Goal: Find contact information: Find contact information

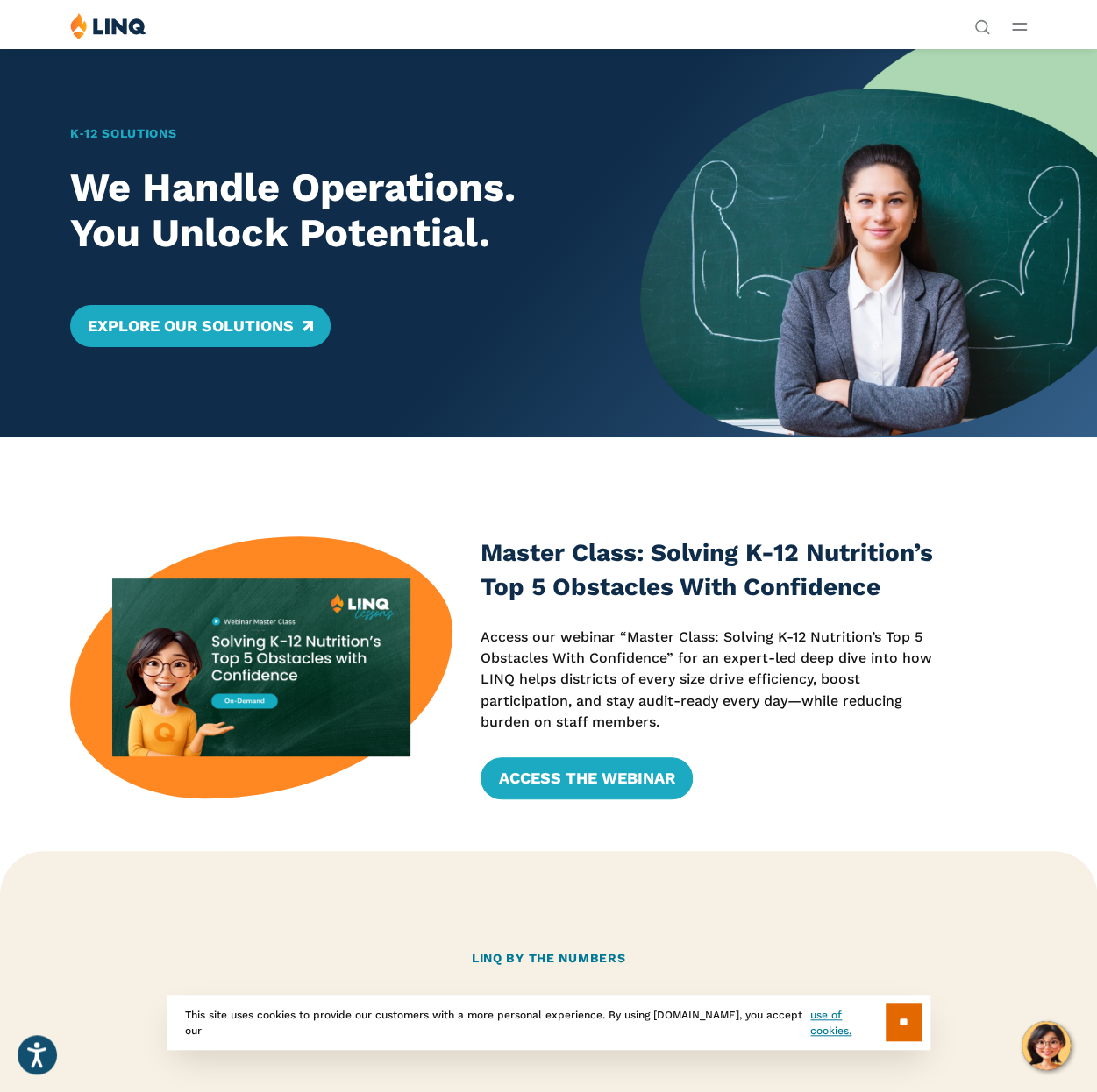
click at [810, 459] on span "Contact" at bounding box center [829, 465] width 40 height 13
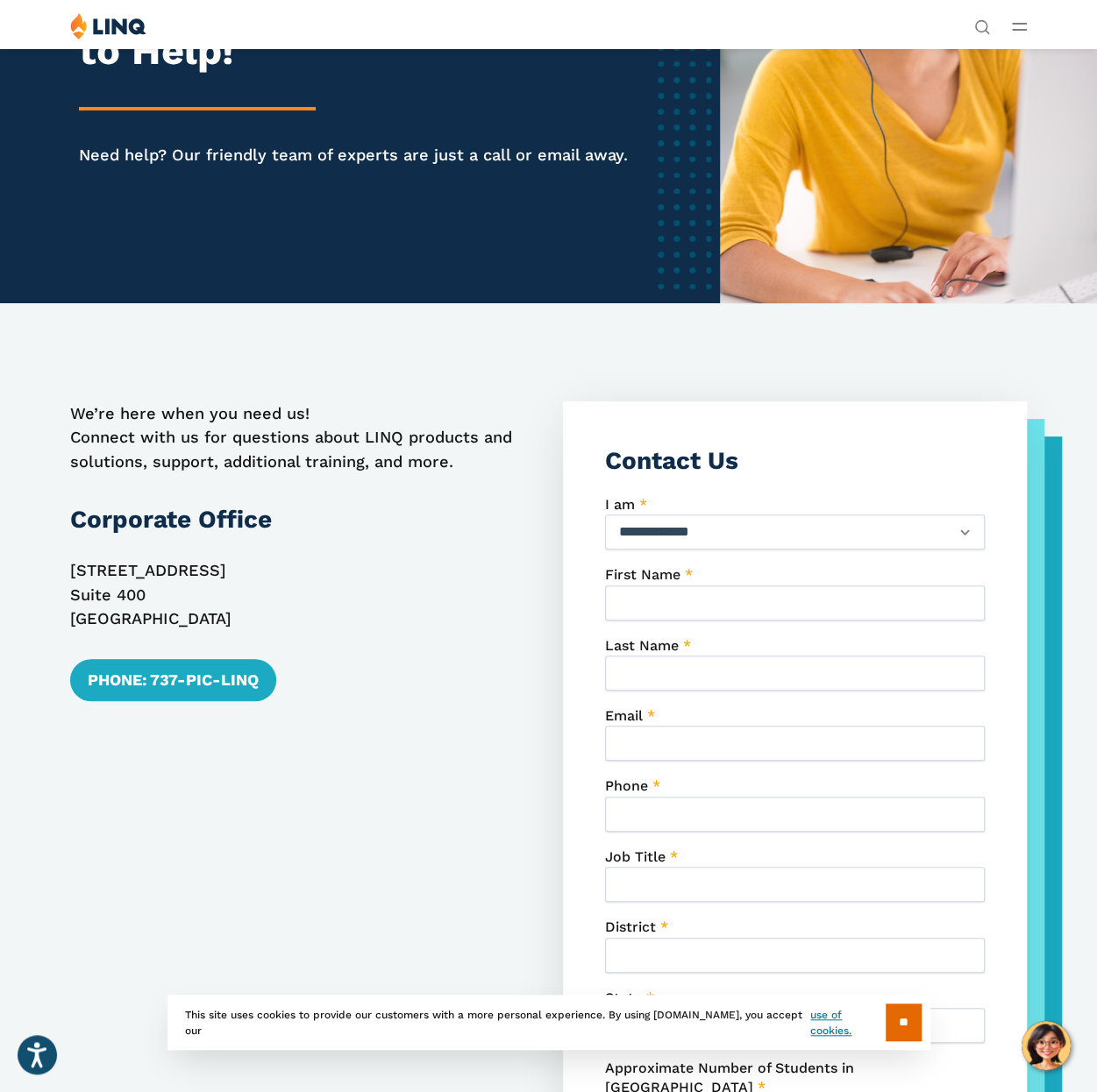
scroll to position [175, 0]
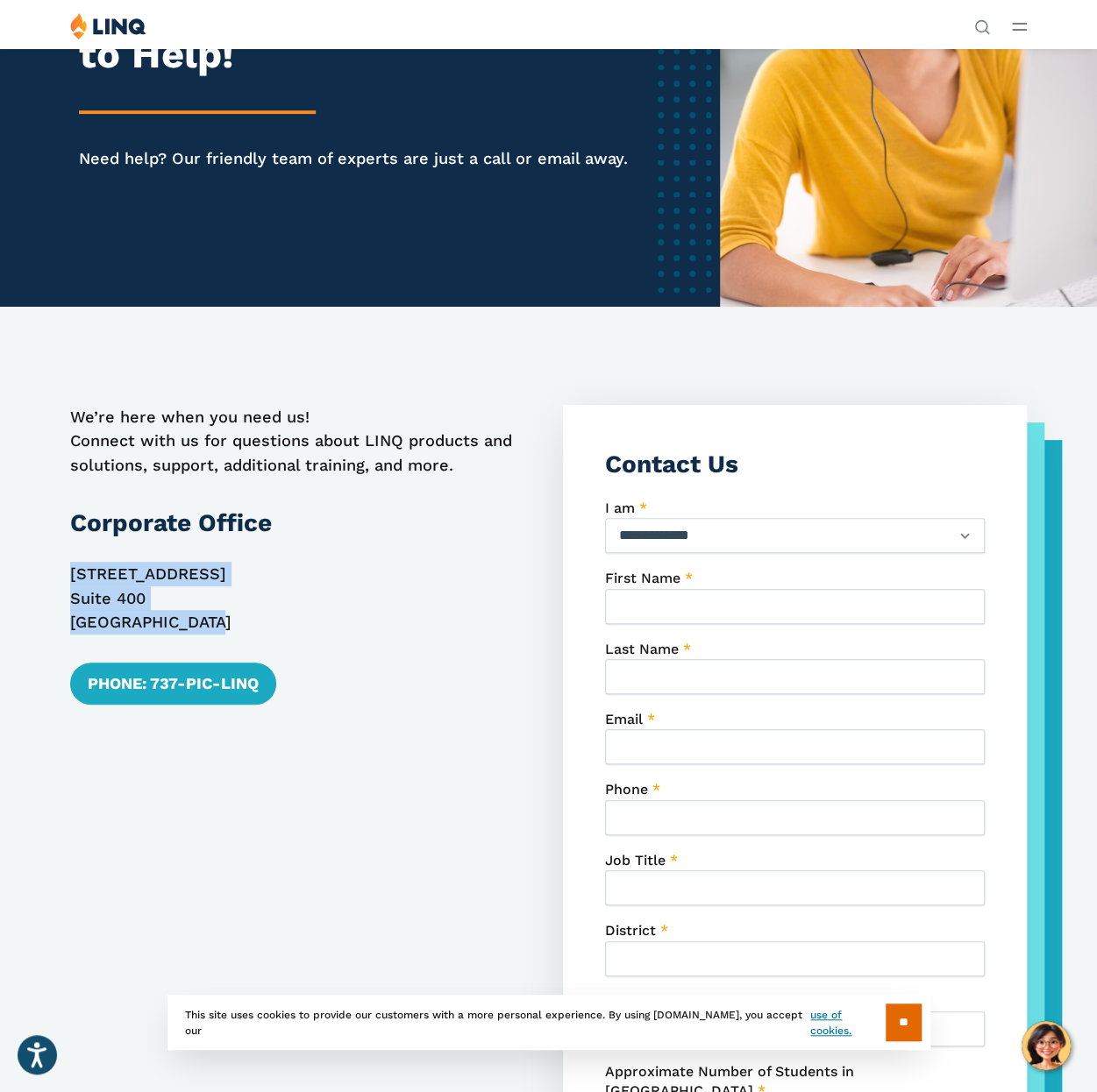
drag, startPoint x: 93, startPoint y: 620, endPoint x: 233, endPoint y: 667, distance: 147.7
click at [233, 634] on p "[STREET_ADDRESS]" at bounding box center [302, 598] width 464 height 73
